Goal: Register for event/course

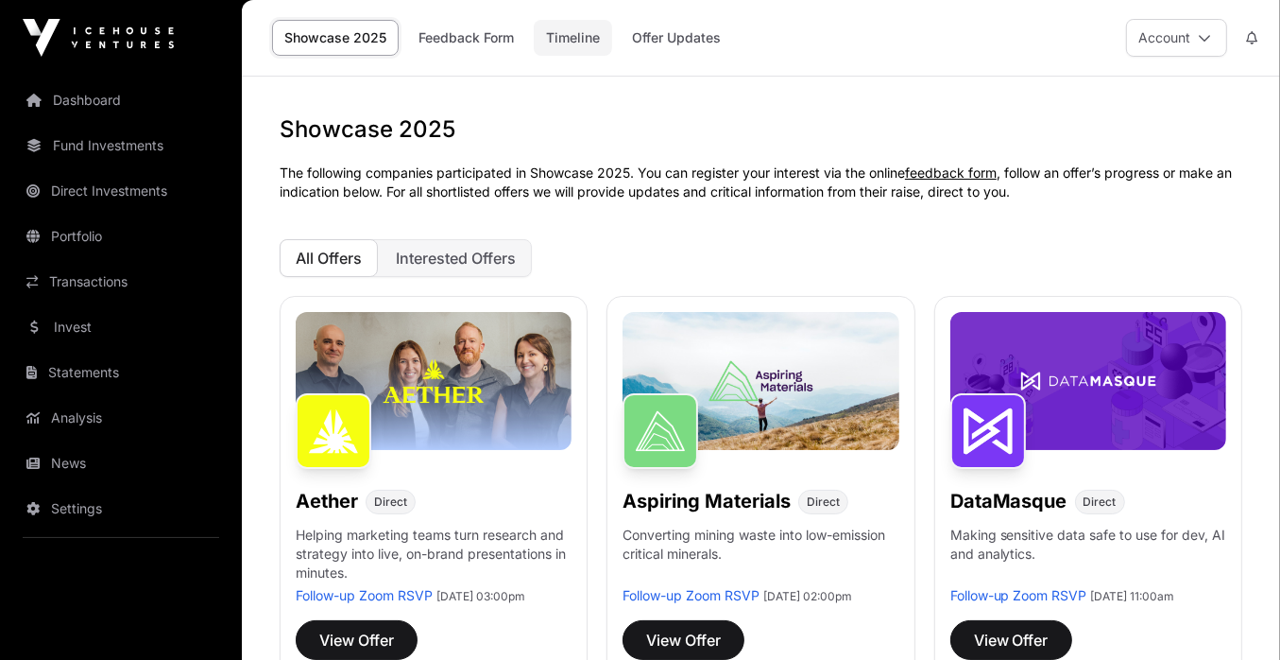
click at [571, 36] on link "Timeline" at bounding box center [573, 38] width 78 height 36
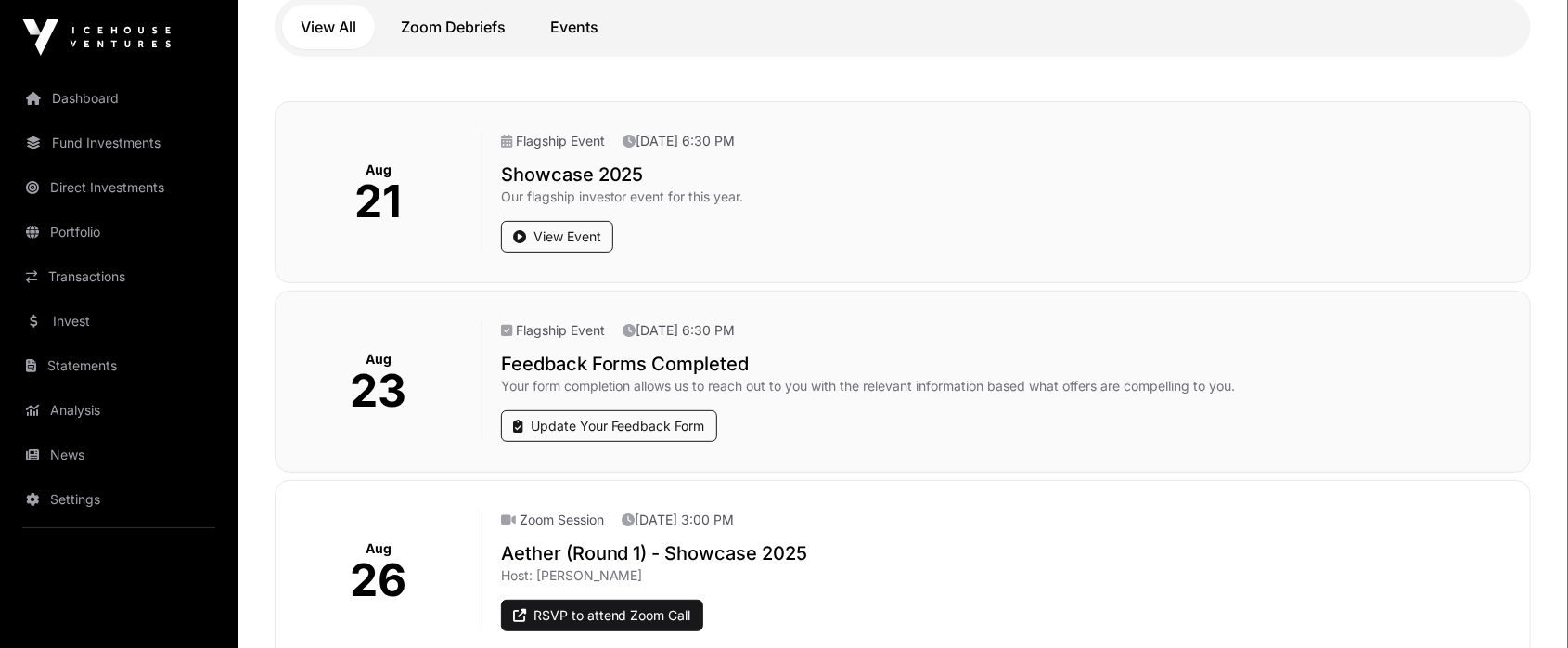
scroll to position [297, 0]
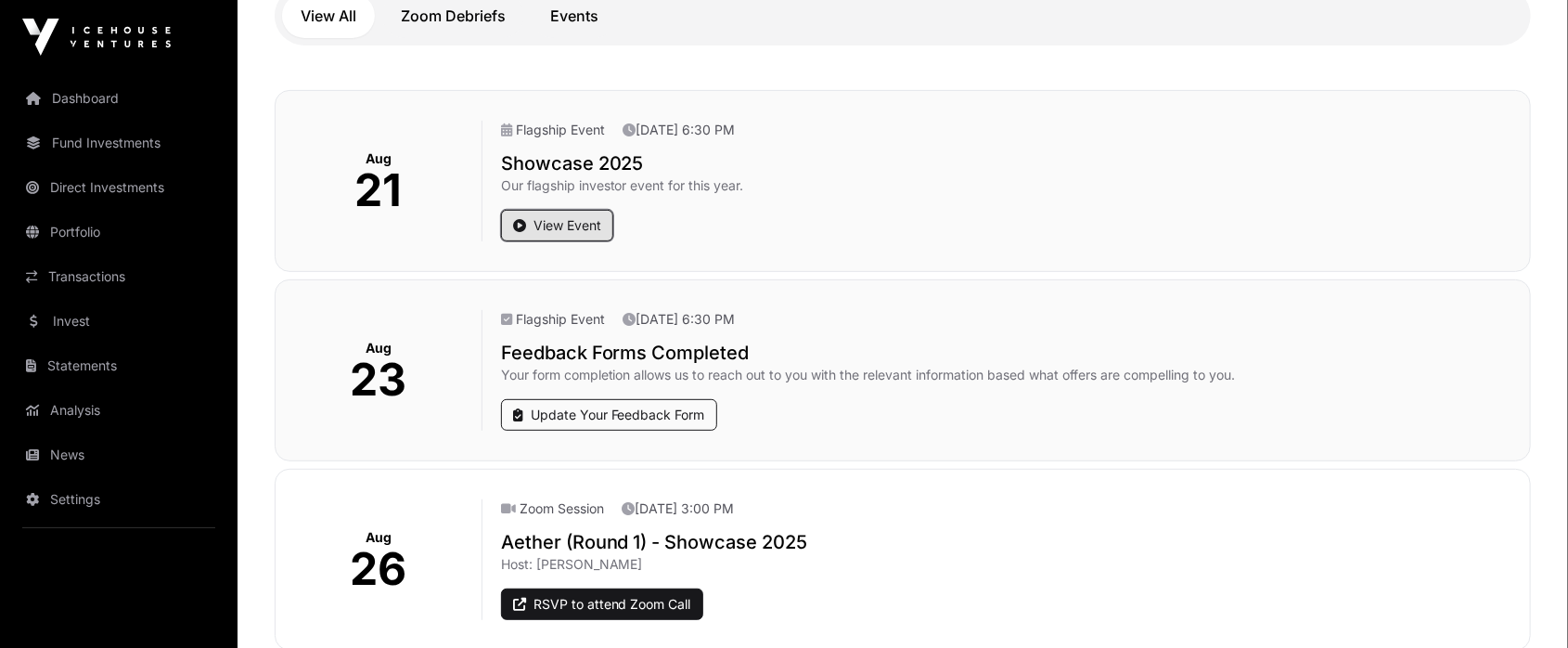
click at [557, 218] on link "View Event" at bounding box center [557, 226] width 112 height 31
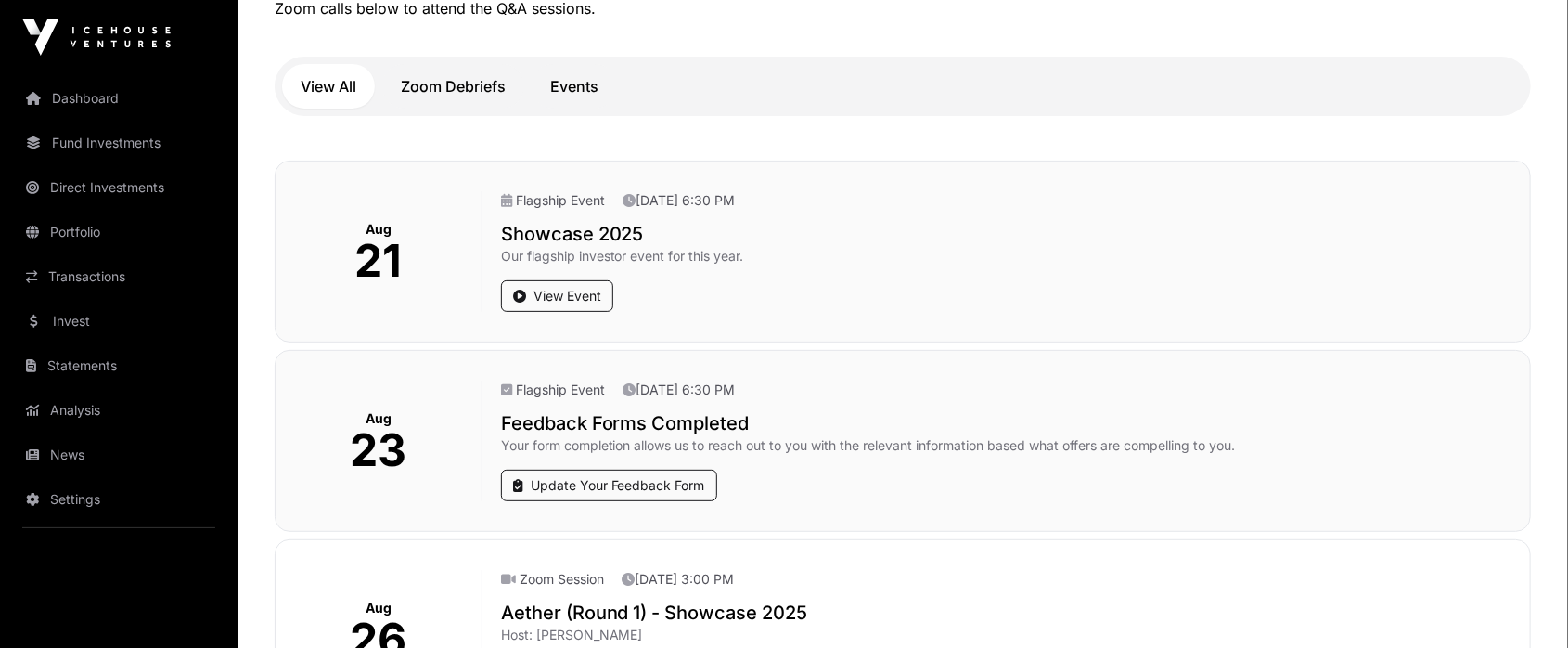
scroll to position [148, 0]
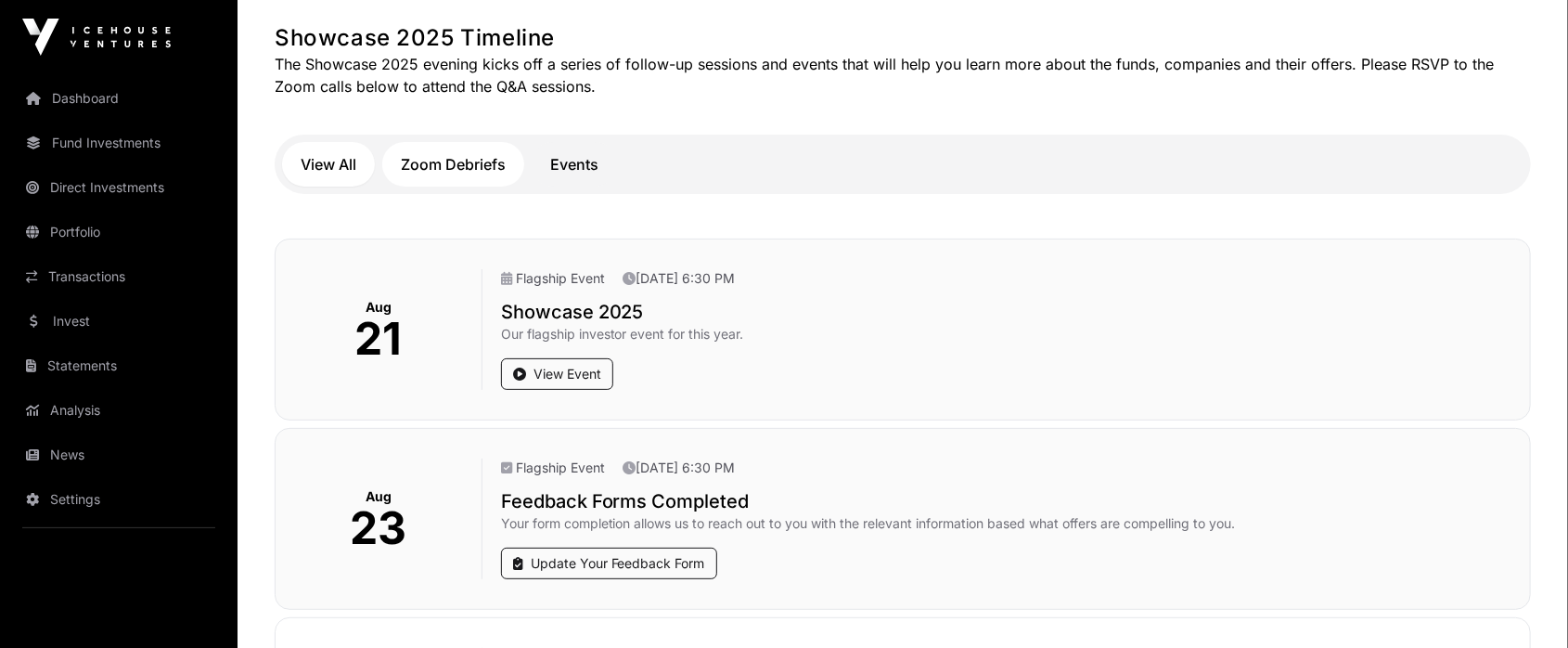
click at [457, 179] on button "Zoom Debriefs" at bounding box center [453, 164] width 142 height 44
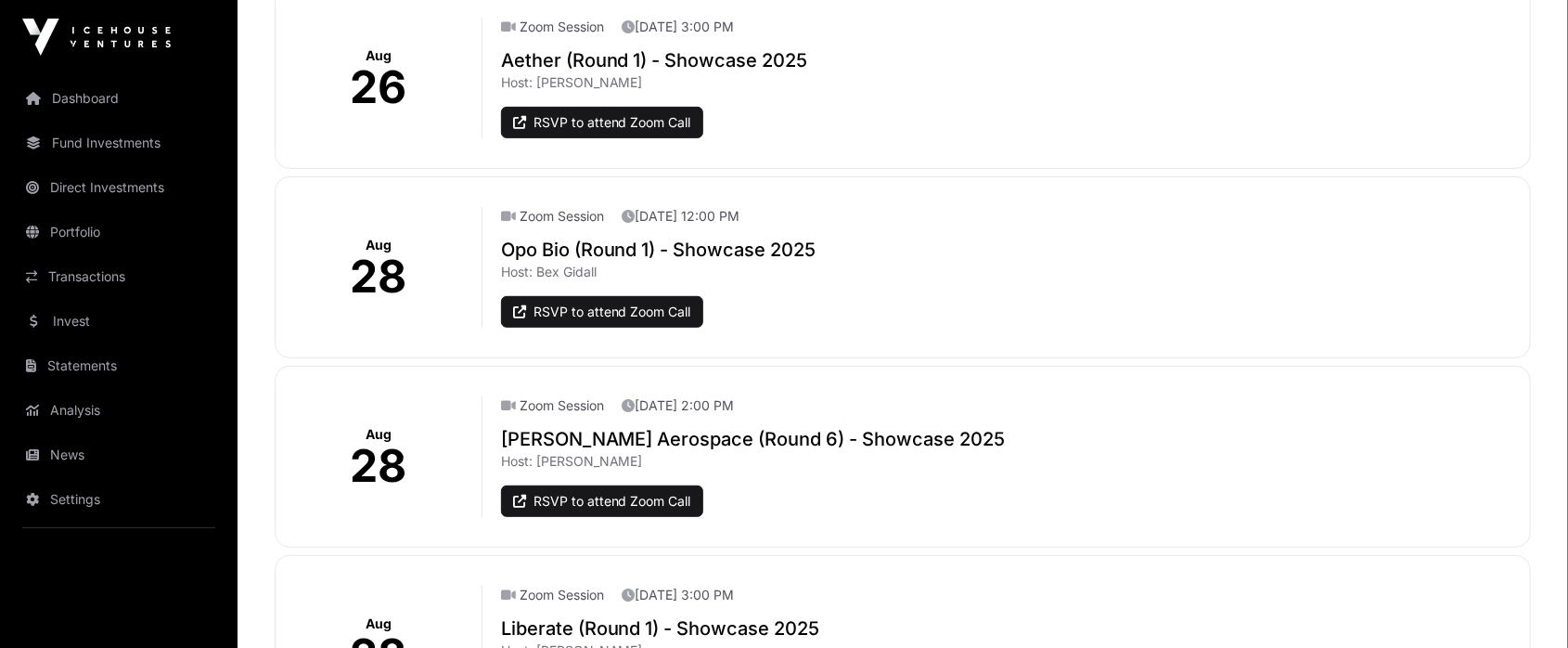
scroll to position [446, 0]
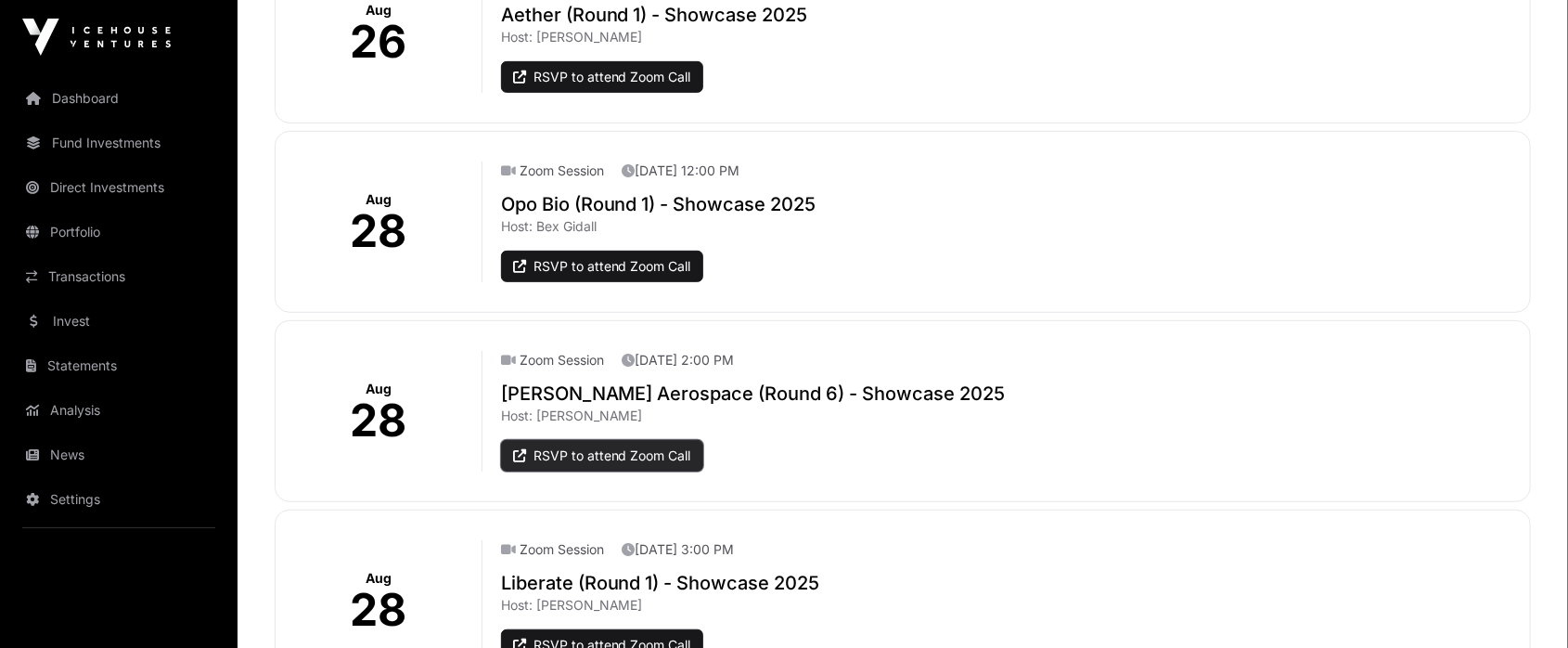
click at [630, 457] on link "RSVP to attend Zoom Call" at bounding box center [602, 456] width 202 height 31
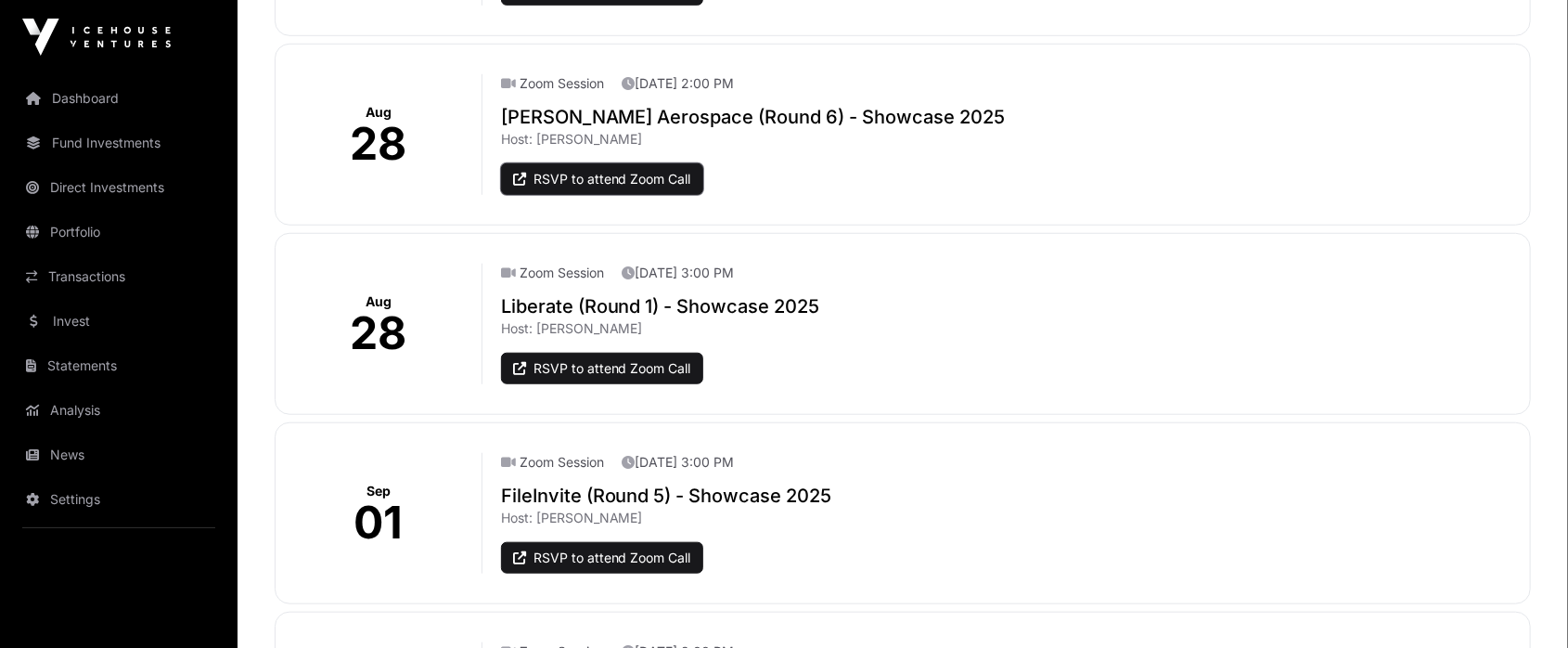
scroll to position [742, 0]
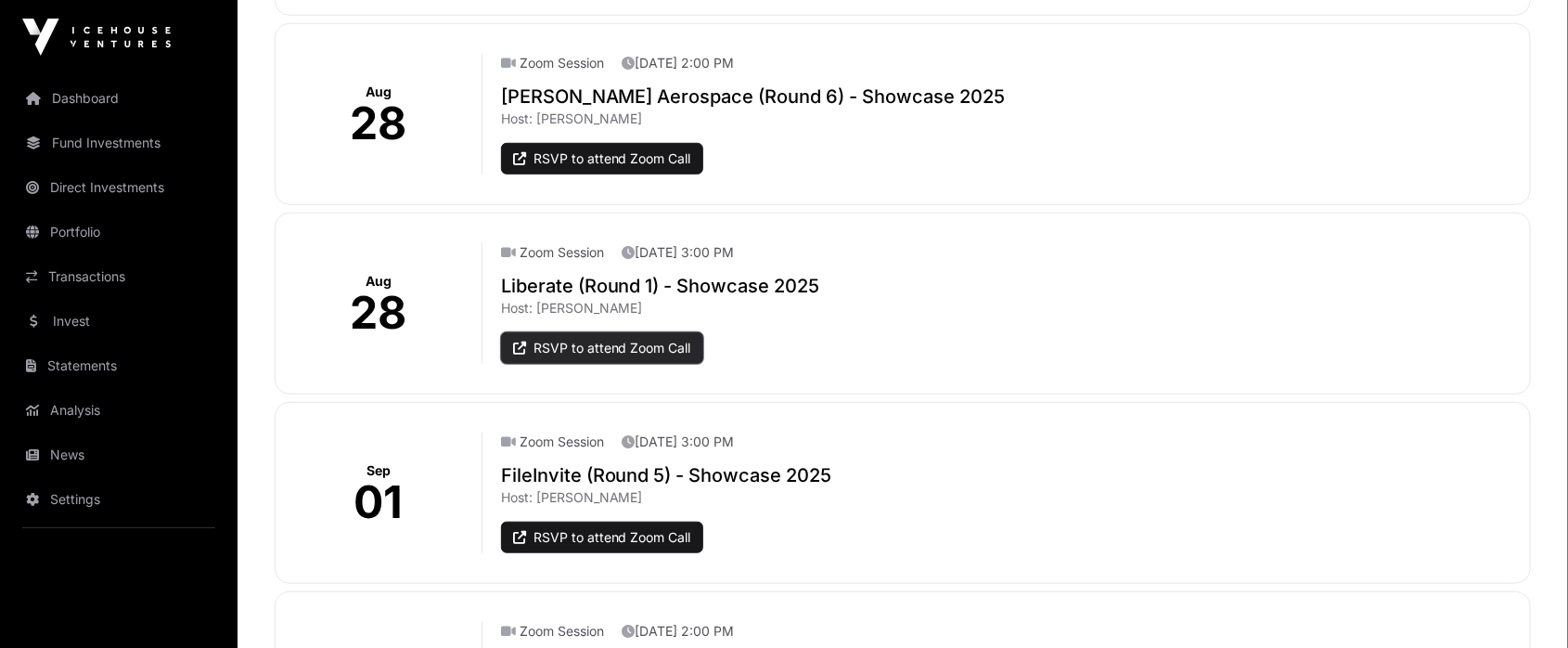
click at [627, 349] on link "RSVP to attend Zoom Call" at bounding box center [602, 348] width 202 height 31
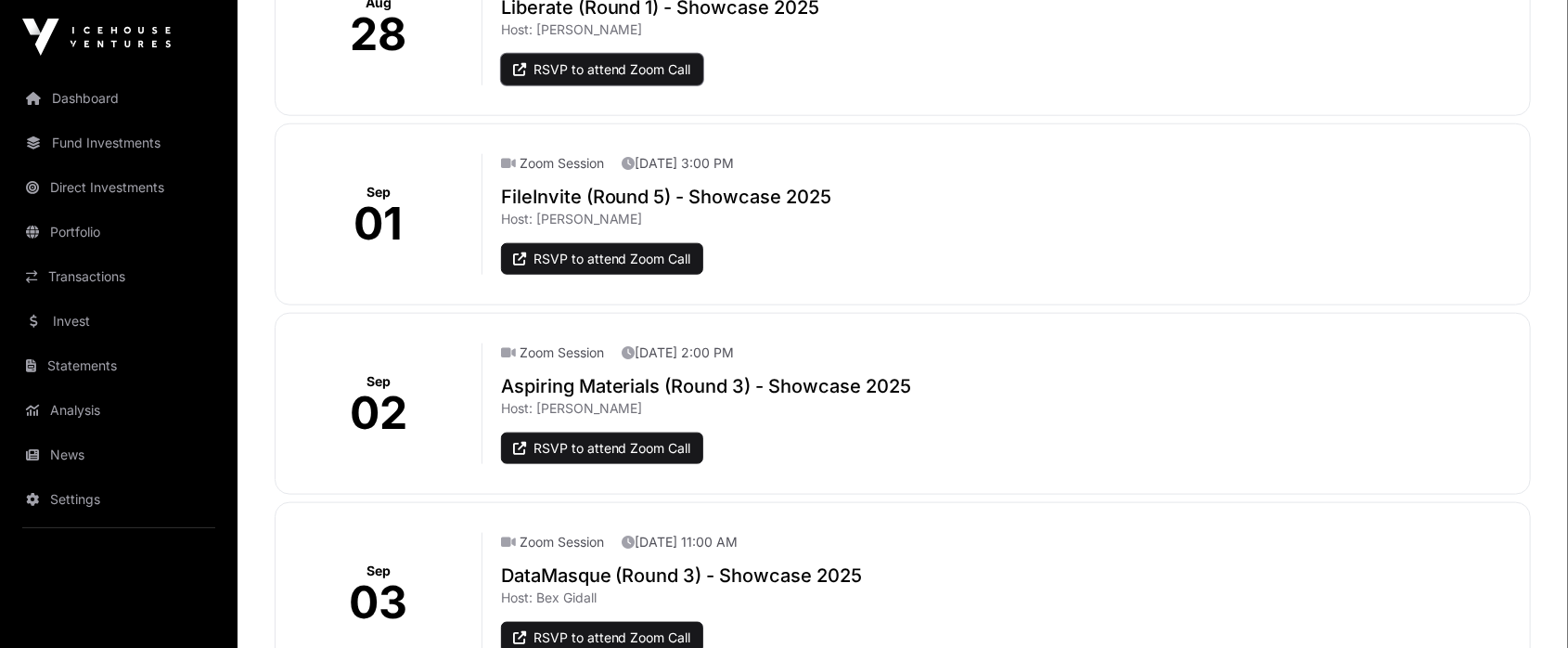
scroll to position [1113, 0]
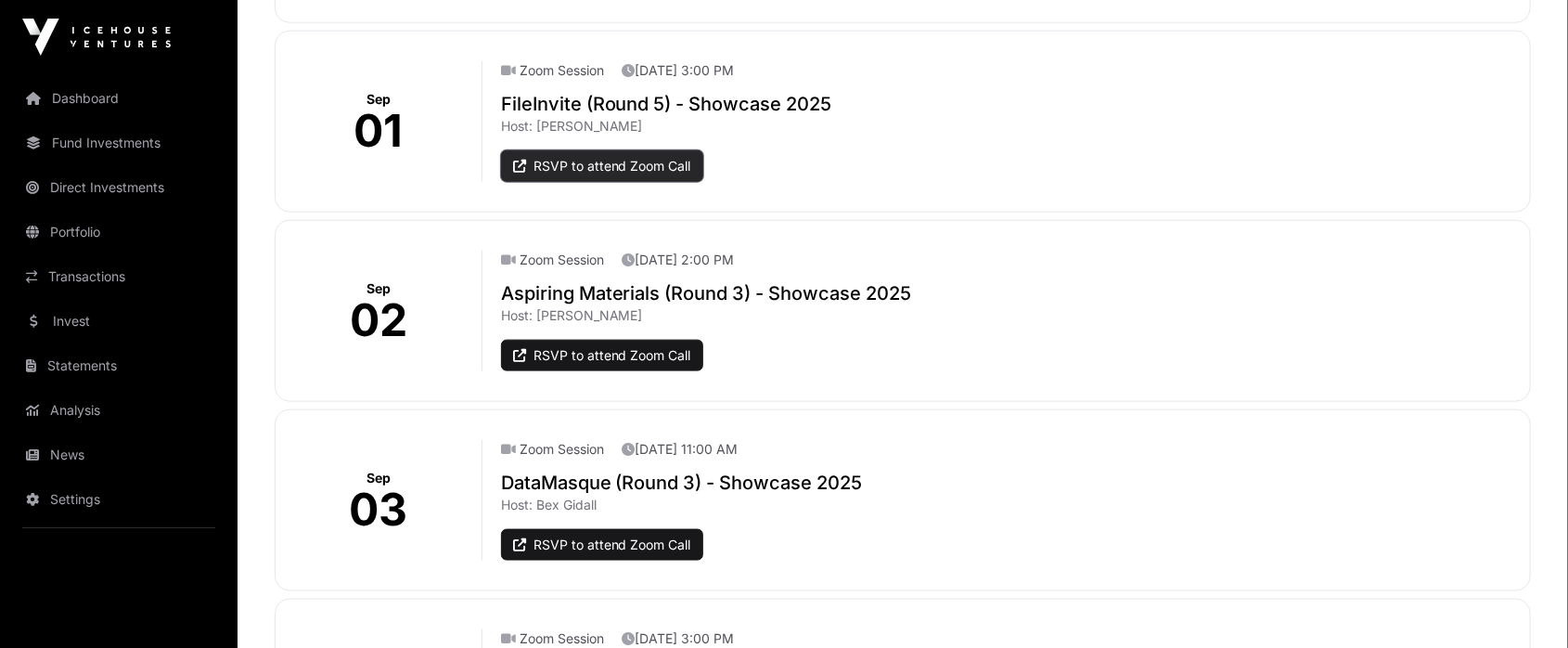
click at [600, 160] on link "RSVP to attend Zoom Call" at bounding box center [602, 166] width 202 height 31
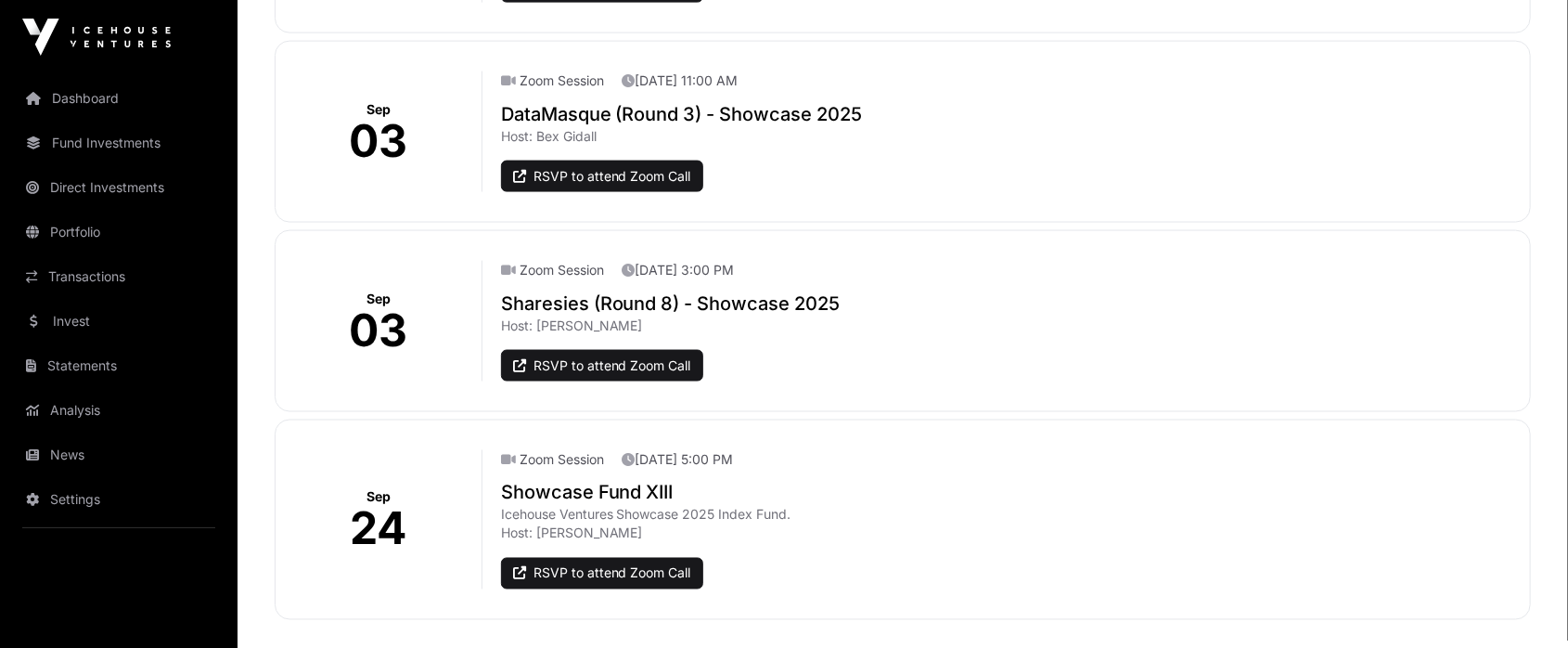
scroll to position [1485, 0]
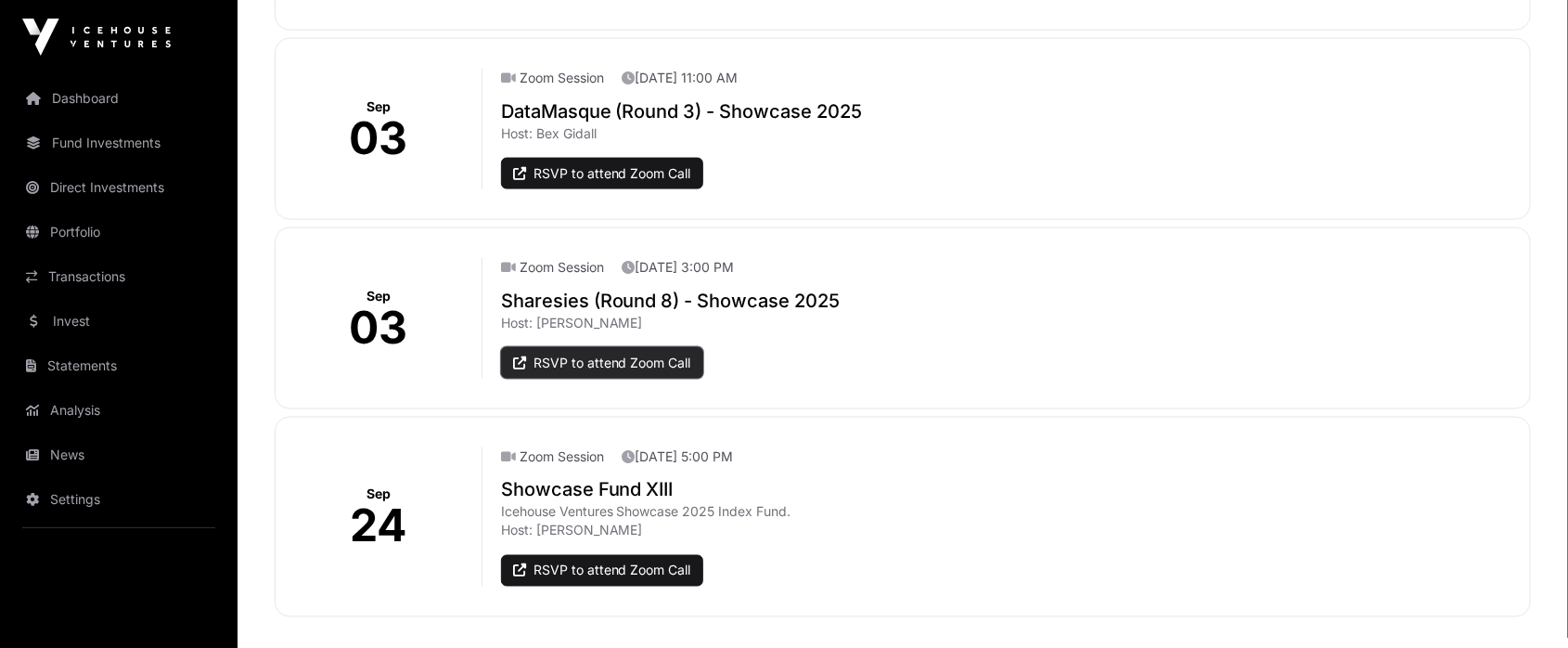
click at [595, 351] on link "RSVP to attend Zoom Call" at bounding box center [602, 362] width 202 height 31
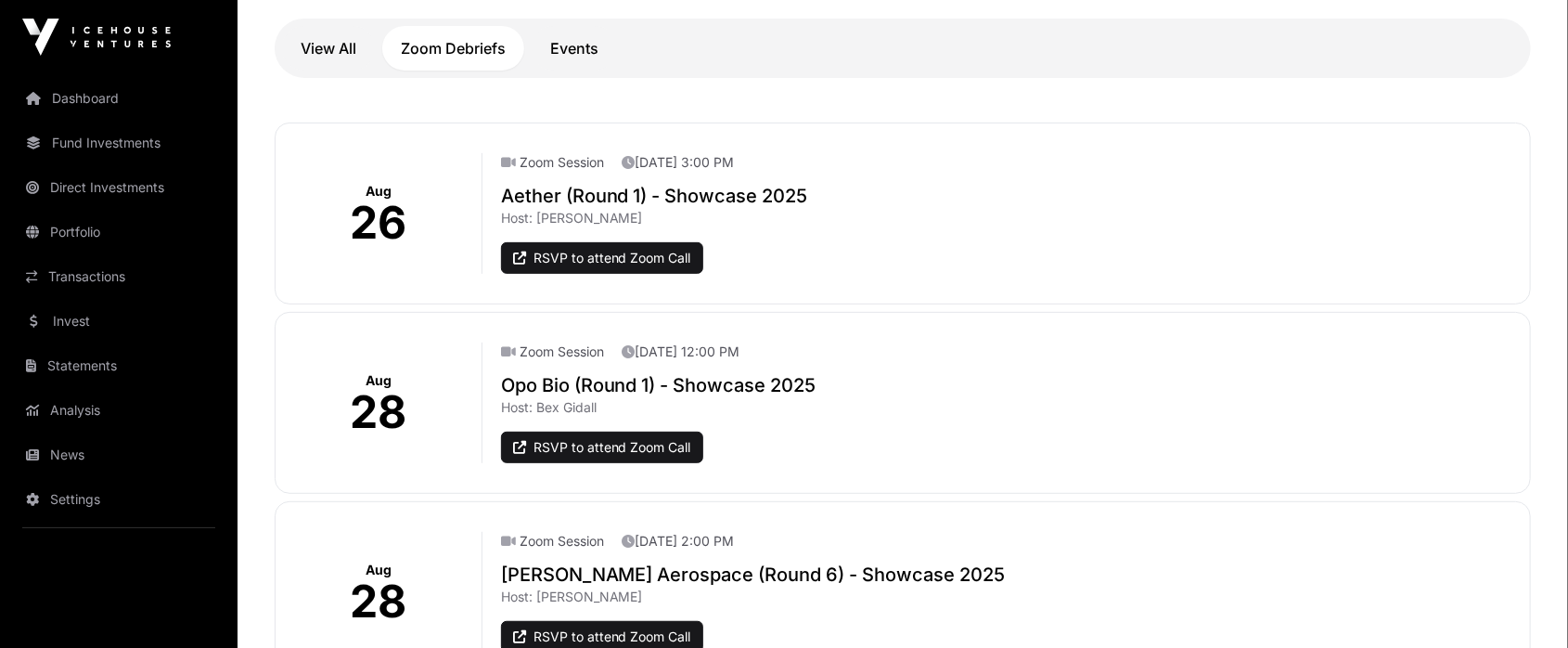
scroll to position [44, 0]
